Goal: Check status: Check status

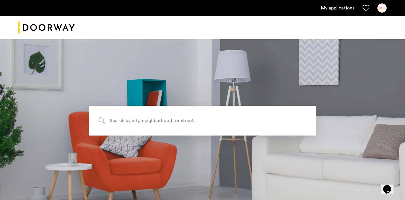
click at [337, 8] on link "My applications" at bounding box center [337, 8] width 33 height 7
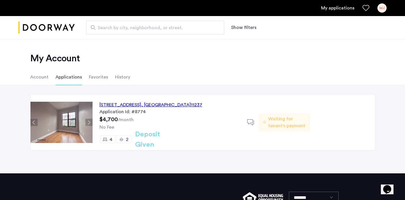
scroll to position [8, 0]
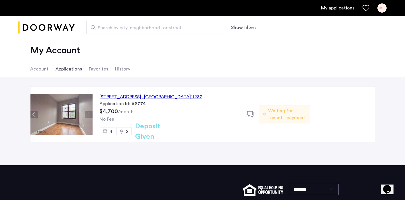
click at [205, 121] on div "No Fee" at bounding box center [169, 119] width 141 height 7
click at [282, 114] on span "Waiting for tenant's payment" at bounding box center [286, 115] width 37 height 14
click at [40, 69] on li "Account" at bounding box center [39, 69] width 18 height 16
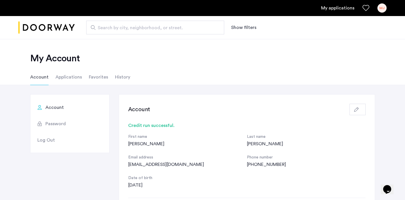
click at [69, 76] on li "Applications" at bounding box center [68, 77] width 26 height 16
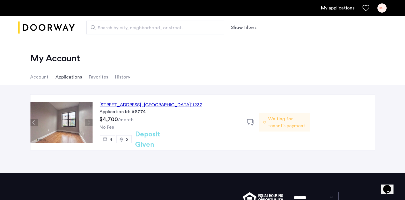
click at [151, 105] on div "[STREET_ADDRESS]" at bounding box center [150, 105] width 103 height 7
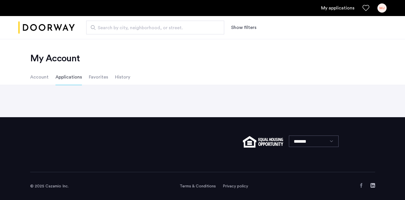
click at [101, 96] on div "Back page 1 / 1 You're on page 1 Next page" at bounding box center [202, 101] width 405 height 32
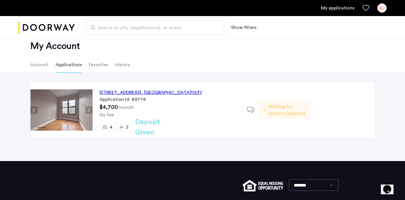
scroll to position [15, 0]
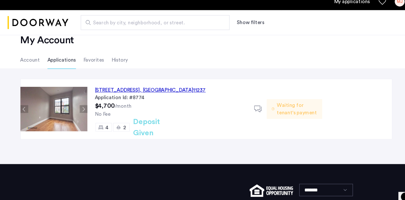
click at [162, 89] on div "[STREET_ADDRESS]" at bounding box center [150, 90] width 103 height 7
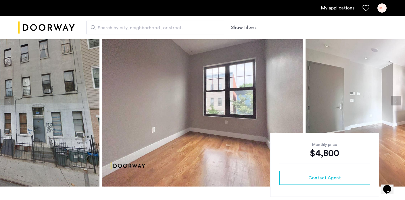
scroll to position [26, 0]
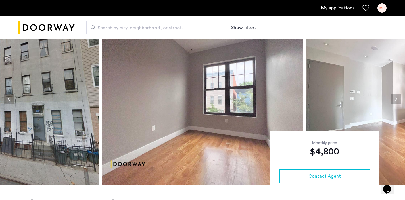
click at [394, 100] on button "Next apartment" at bounding box center [396, 99] width 10 height 10
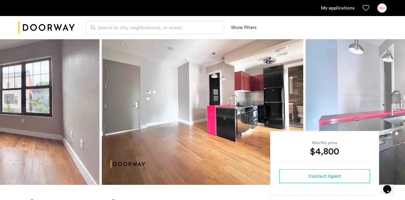
click at [394, 98] on button "Next apartment" at bounding box center [396, 99] width 10 height 10
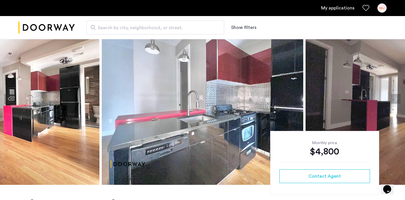
click at [394, 98] on button "Next apartment" at bounding box center [396, 99] width 10 height 10
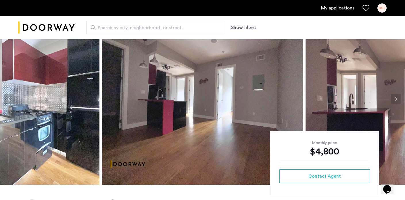
click at [394, 98] on button "Next apartment" at bounding box center [396, 99] width 10 height 10
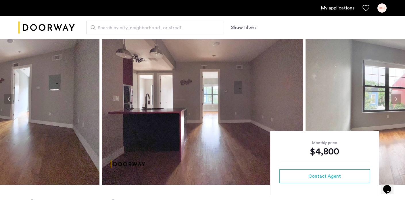
click at [394, 98] on button "Next apartment" at bounding box center [396, 99] width 10 height 10
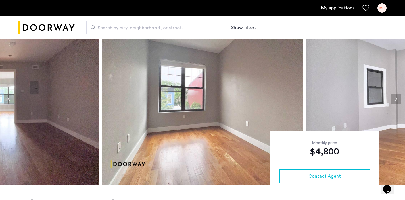
click at [394, 98] on button "Next apartment" at bounding box center [396, 99] width 10 height 10
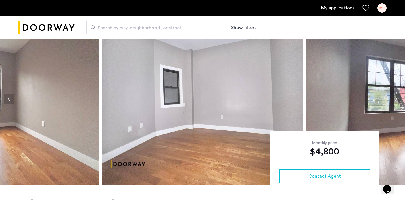
click at [394, 98] on button "Next apartment" at bounding box center [396, 99] width 10 height 10
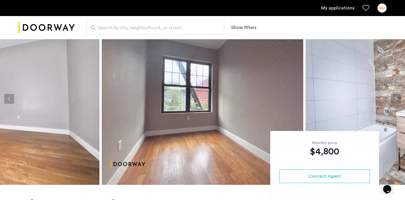
click at [394, 98] on button "Next apartment" at bounding box center [396, 99] width 10 height 10
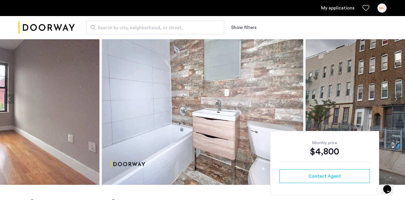
click at [394, 98] on button "Next apartment" at bounding box center [396, 99] width 10 height 10
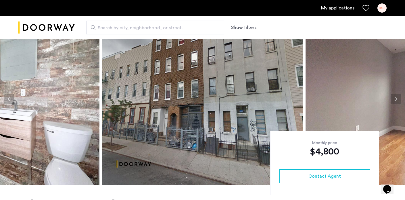
click at [394, 98] on button "Next apartment" at bounding box center [396, 99] width 10 height 10
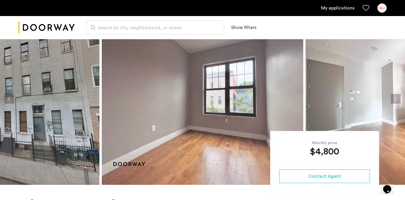
click at [394, 98] on button "Next apartment" at bounding box center [396, 99] width 10 height 10
click at [395, 98] on button "Next apartment" at bounding box center [396, 99] width 10 height 10
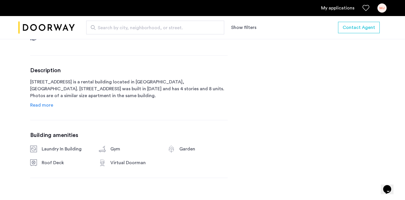
scroll to position [266, 0]
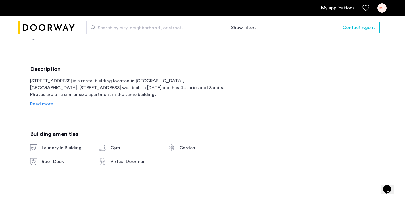
click at [39, 102] on span "Read more" at bounding box center [41, 104] width 23 height 5
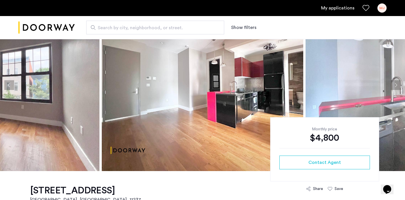
scroll to position [51, 0]
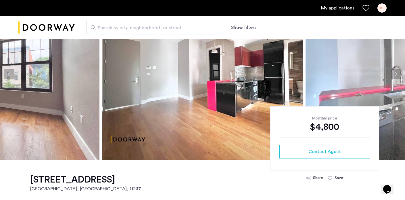
click at [348, 6] on link "My applications" at bounding box center [337, 8] width 33 height 7
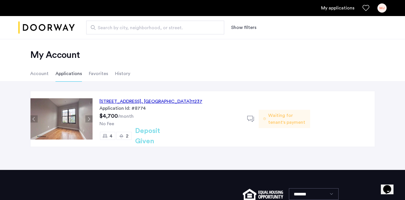
scroll to position [4, 0]
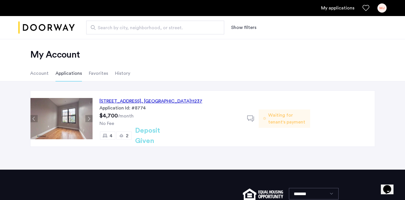
click at [161, 102] on div "245 Jefferson Street, Unit 3L, Brooklyn , NY 11237" at bounding box center [150, 101] width 103 height 7
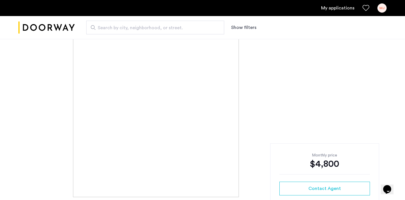
scroll to position [21, 0]
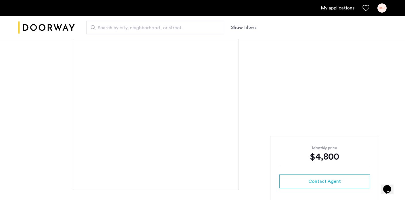
click at [340, 8] on link "My applications" at bounding box center [337, 8] width 33 height 7
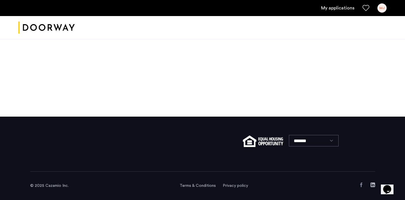
click at [385, 9] on div "MJ" at bounding box center [381, 7] width 9 height 9
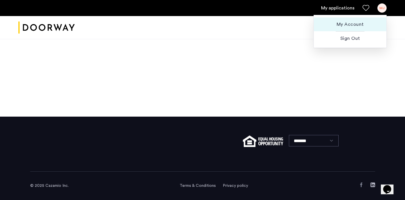
click at [352, 27] on span "My Account" at bounding box center [349, 24] width 63 height 7
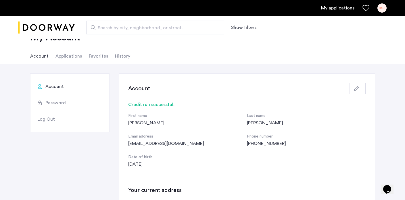
scroll to position [21, 0]
click at [69, 55] on li "Applications" at bounding box center [68, 56] width 26 height 16
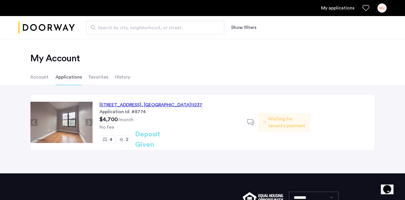
click at [172, 105] on div "[STREET_ADDRESS]" at bounding box center [150, 105] width 103 height 7
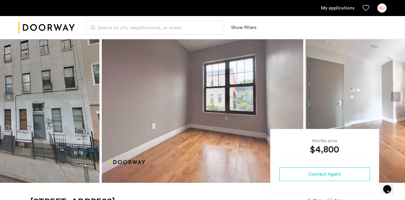
scroll to position [28, 0]
click at [394, 96] on button "Next apartment" at bounding box center [396, 97] width 10 height 10
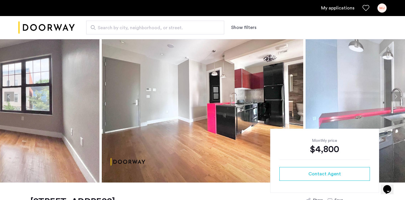
click at [399, 95] on button "Next apartment" at bounding box center [396, 97] width 10 height 10
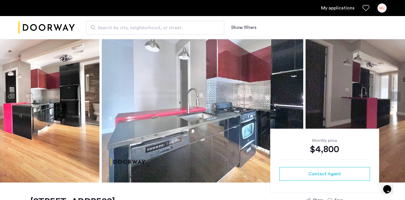
click at [399, 96] on button "Next apartment" at bounding box center [396, 97] width 10 height 10
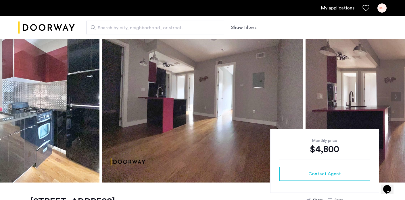
click at [399, 96] on button "Next apartment" at bounding box center [396, 97] width 10 height 10
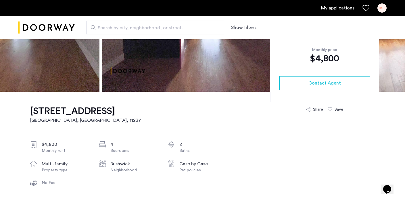
scroll to position [135, 0]
